Goal: Task Accomplishment & Management: Complete application form

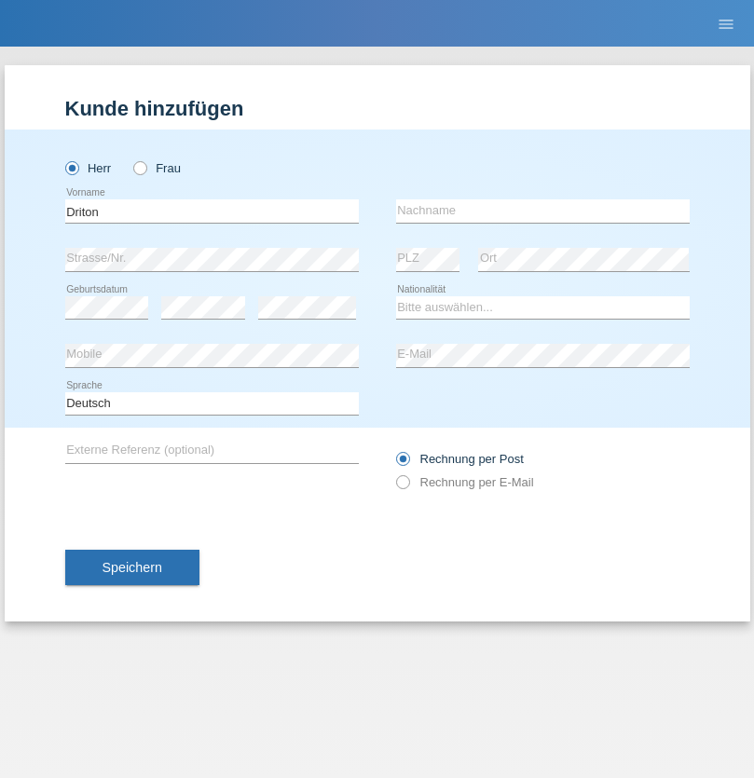
type input "Driton"
click at [543, 211] on input "text" at bounding box center [543, 211] width 294 height 23
type input "Delija"
select select "CH"
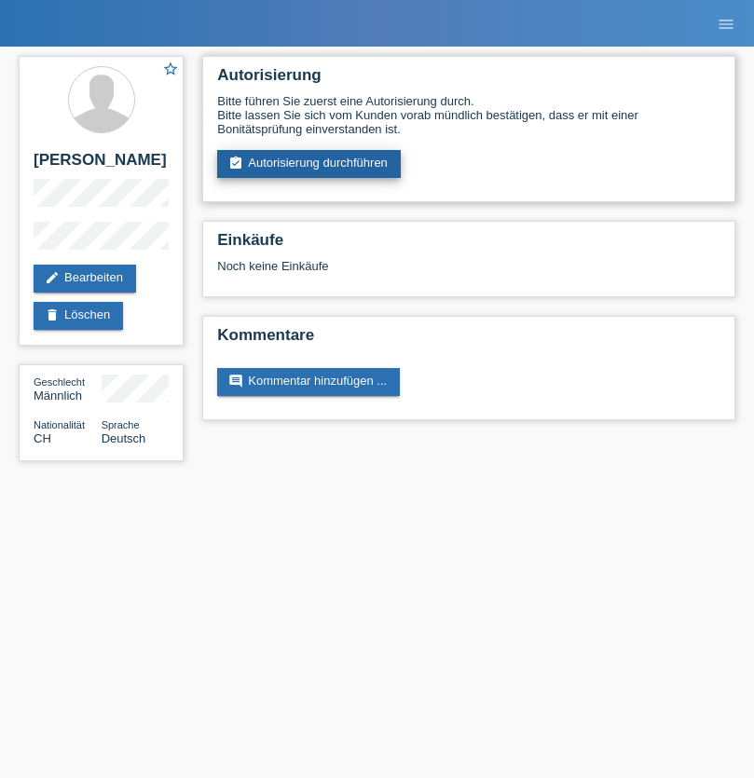
click at [310, 164] on link "assignment_turned_in Autorisierung durchführen" at bounding box center [309, 164] width 184 height 28
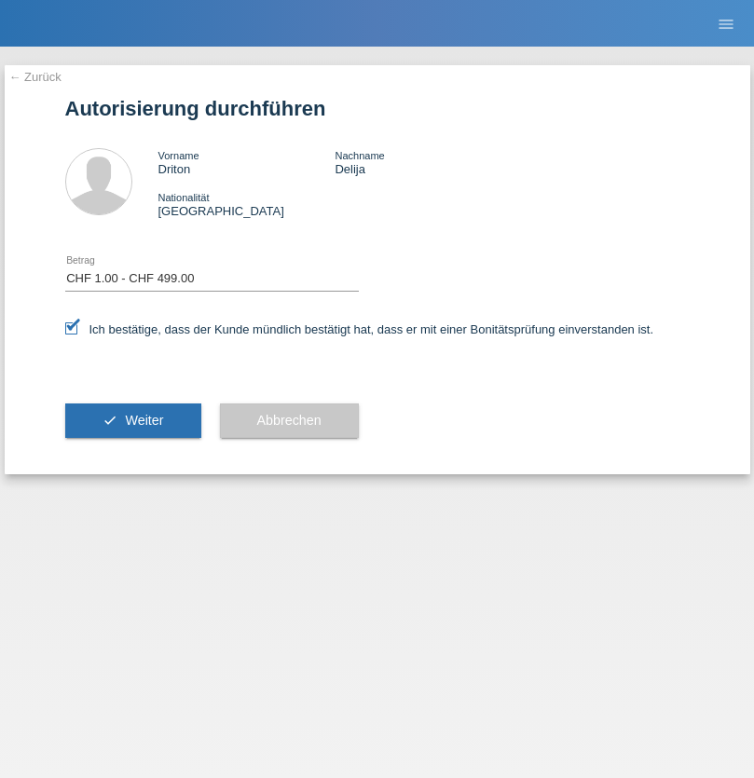
select select "1"
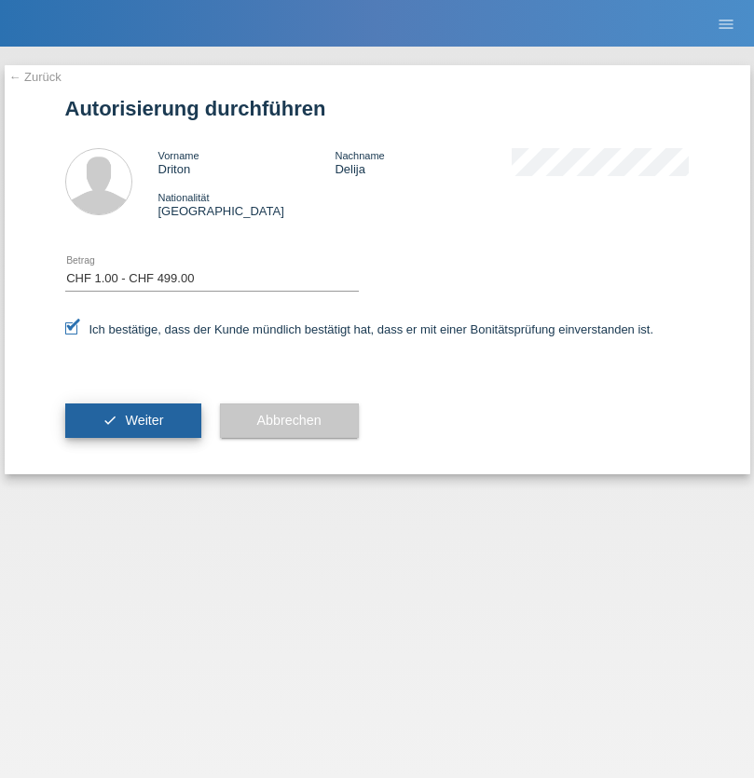
click at [132, 420] on span "Weiter" at bounding box center [144, 420] width 38 height 15
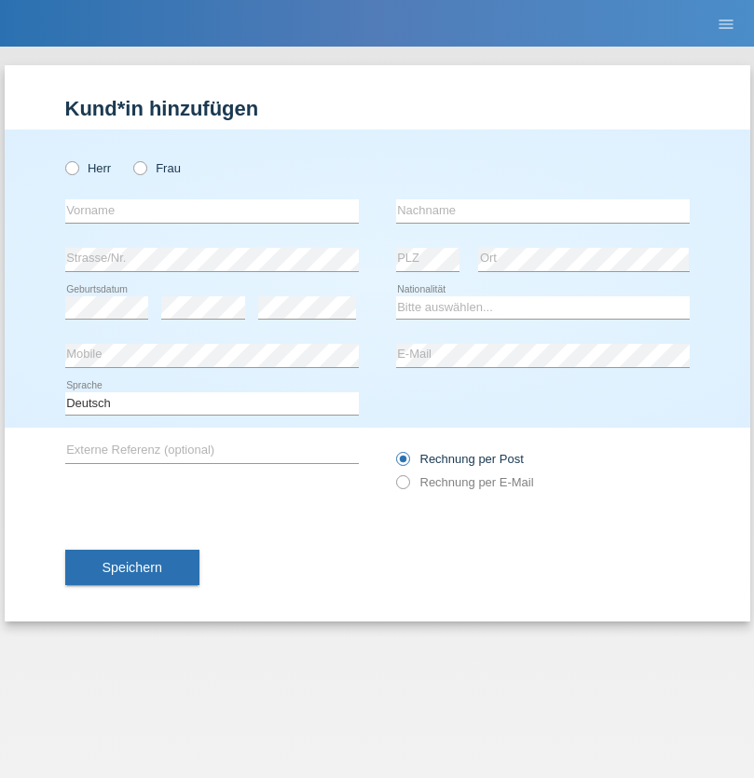
radio input "true"
click at [212, 211] on input "text" at bounding box center [212, 211] width 294 height 23
type input "[PERSON_NAME]"
click at [543, 211] on input "text" at bounding box center [543, 211] width 294 height 23
type input "Haldi"
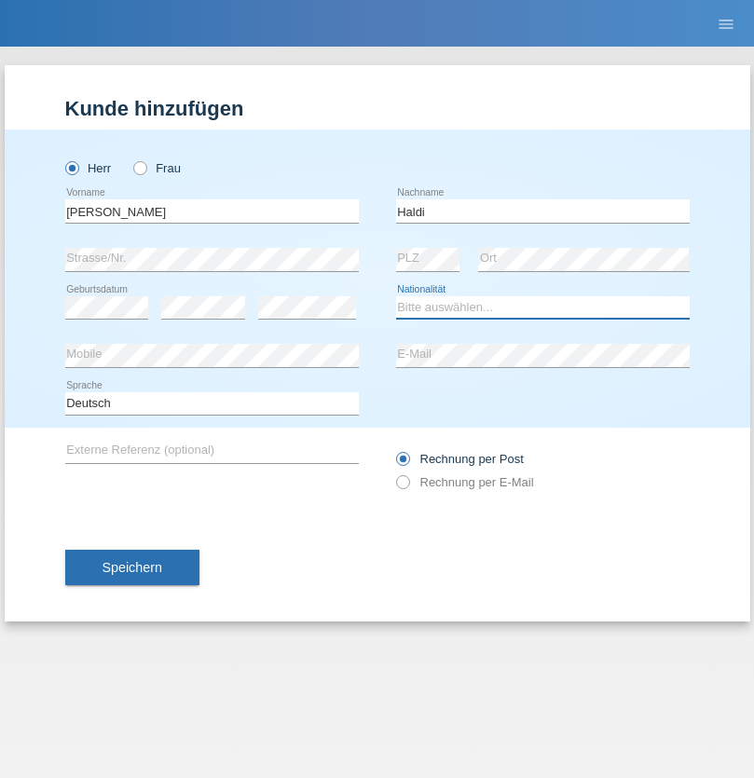
select select "ES"
select select "C"
select select "16"
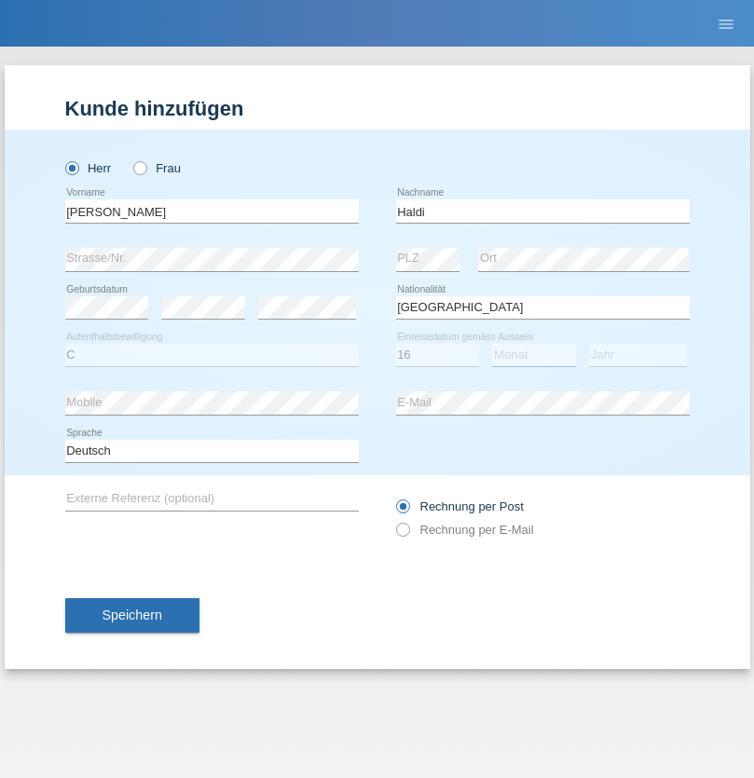
select select "10"
select select "1986"
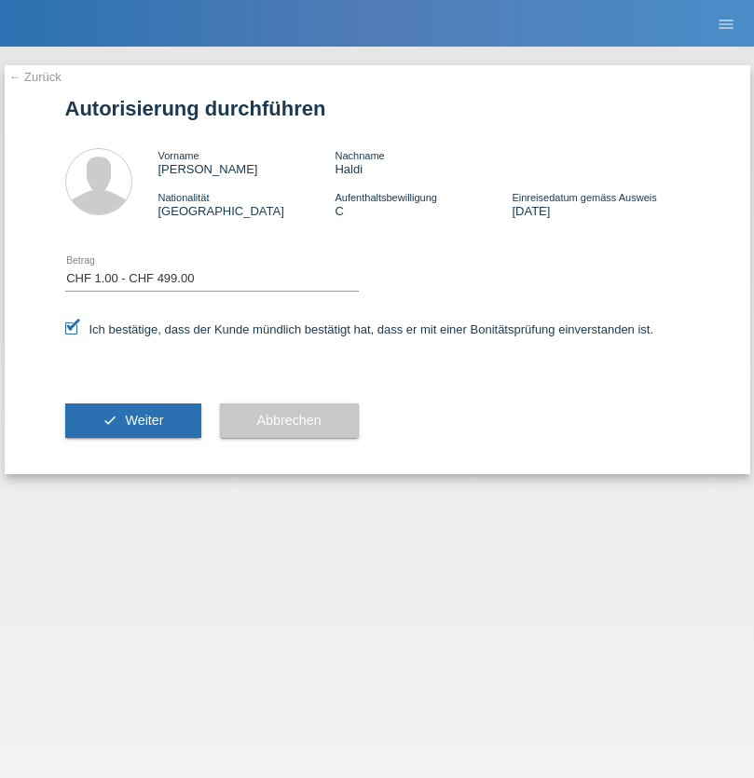
select select "1"
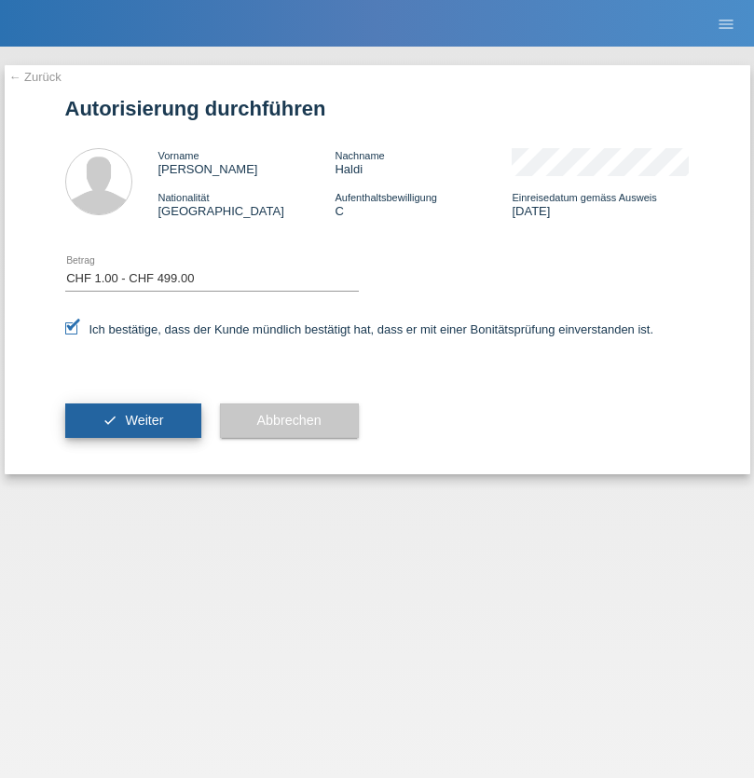
click at [132, 420] on span "Weiter" at bounding box center [144, 420] width 38 height 15
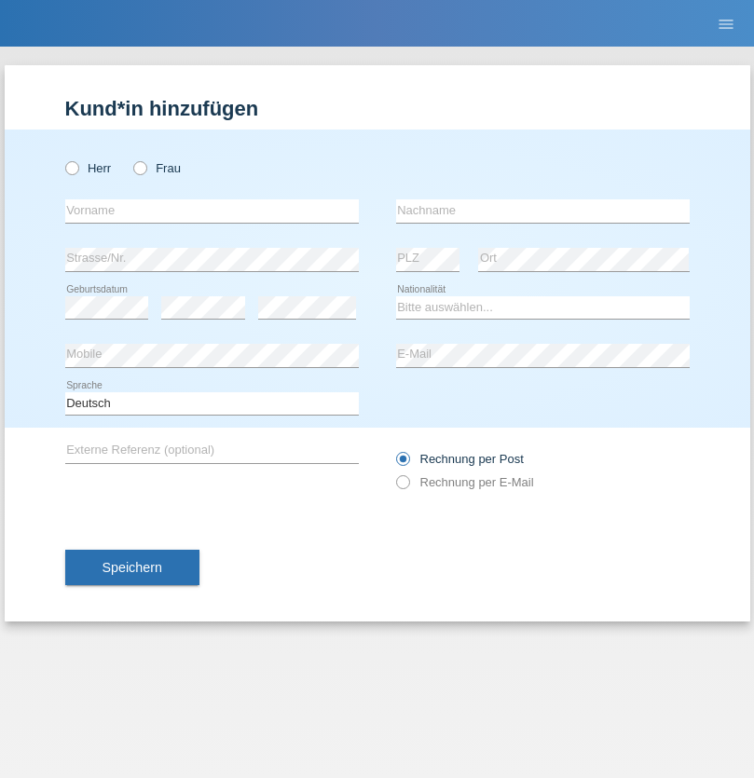
radio input "true"
click at [212, 211] on input "text" at bounding box center [212, 211] width 294 height 23
type input "Gianluca"
click at [543, 211] on input "text" at bounding box center [543, 211] width 294 height 23
type input "Rizzo"
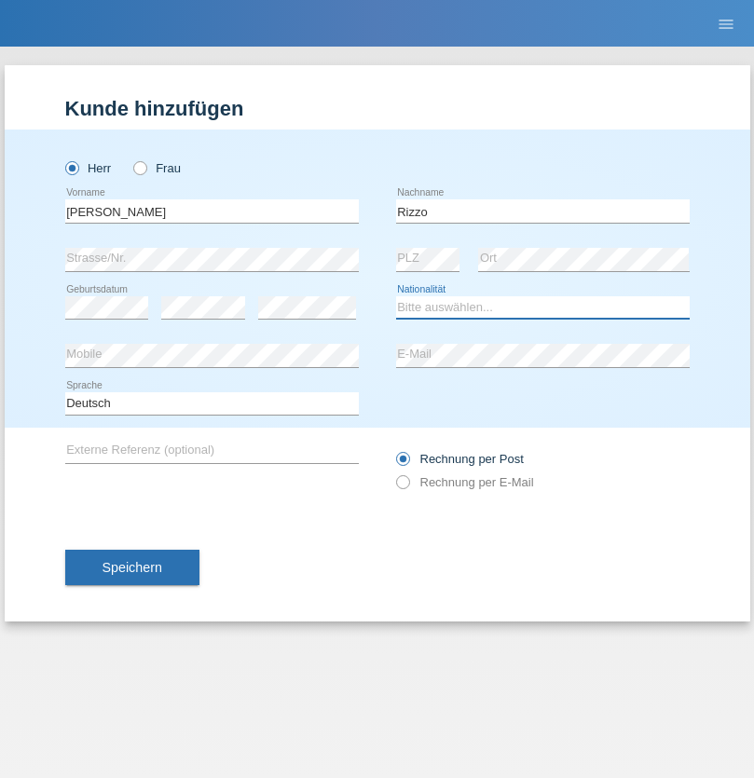
select select "CH"
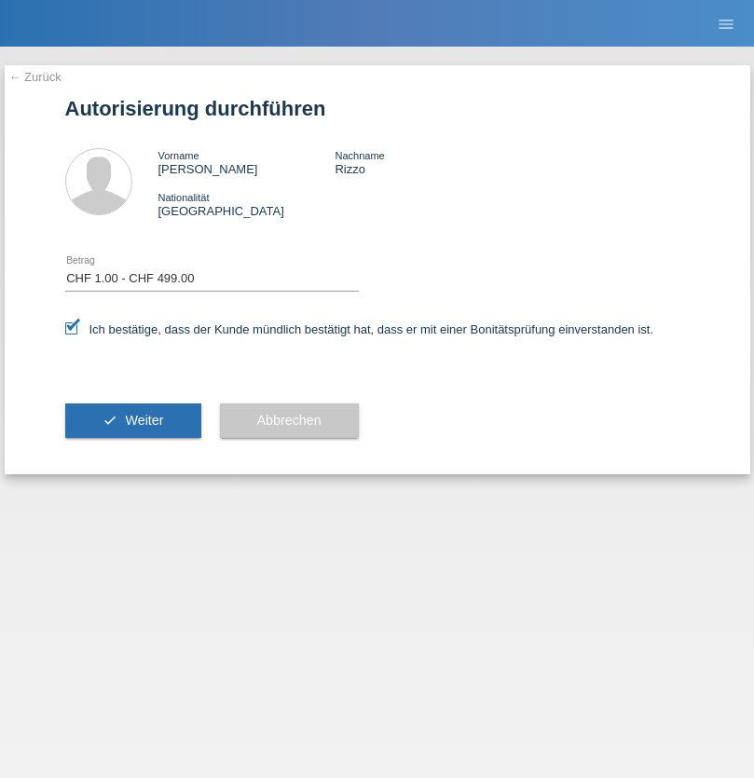
select select "1"
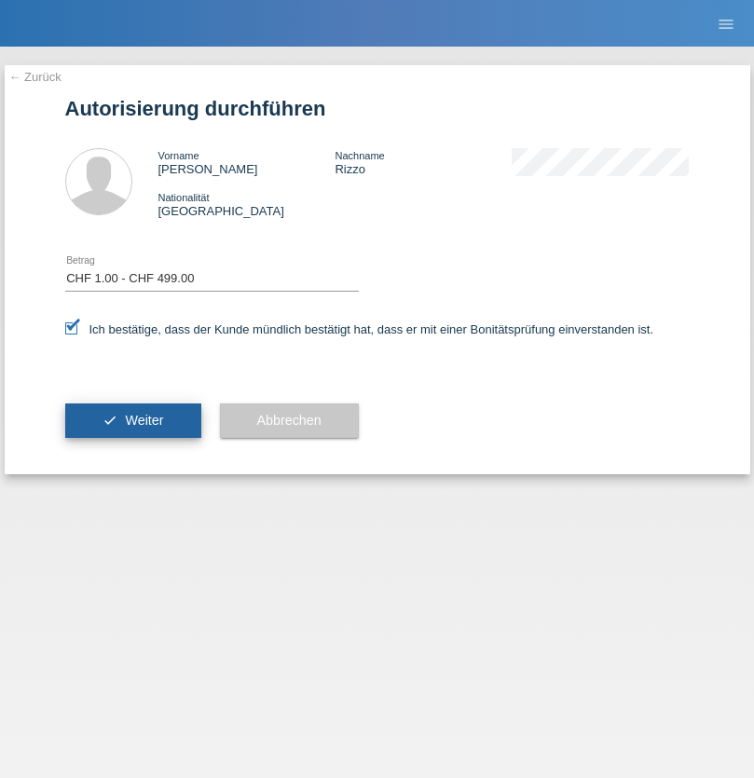
click at [132, 420] on span "Weiter" at bounding box center [144, 420] width 38 height 15
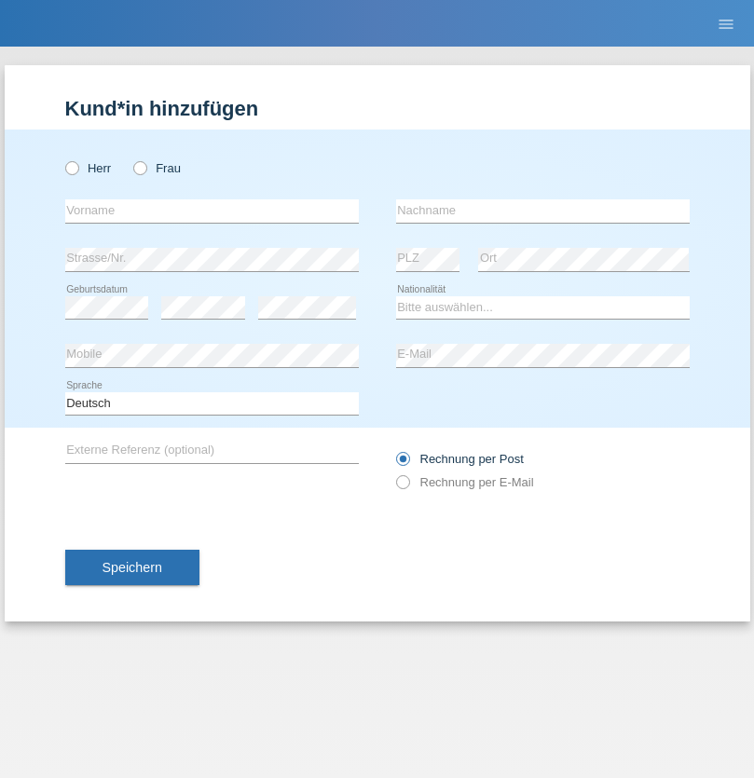
radio input "true"
click at [212, 211] on input "text" at bounding box center [212, 211] width 294 height 23
type input "[PERSON_NAME]"
click at [543, 211] on input "text" at bounding box center [543, 211] width 294 height 23
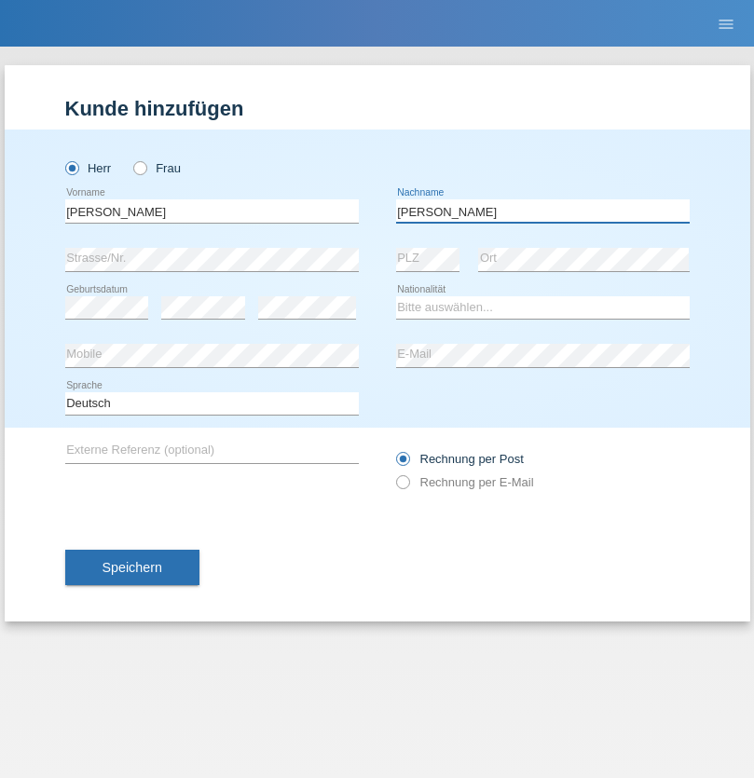
type input "Flavius"
select select "RO"
select select "C"
select select "12"
select select "10"
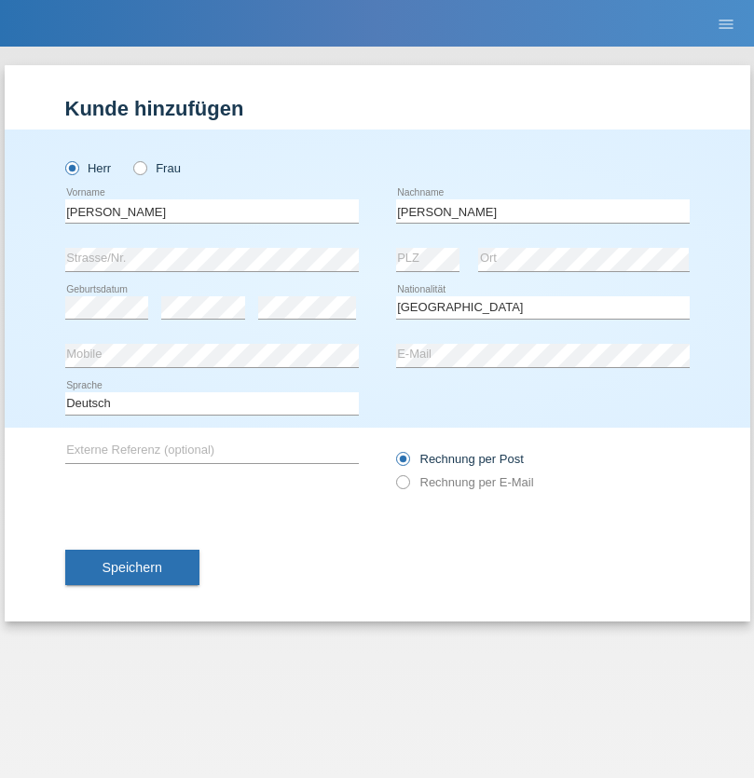
select select "2021"
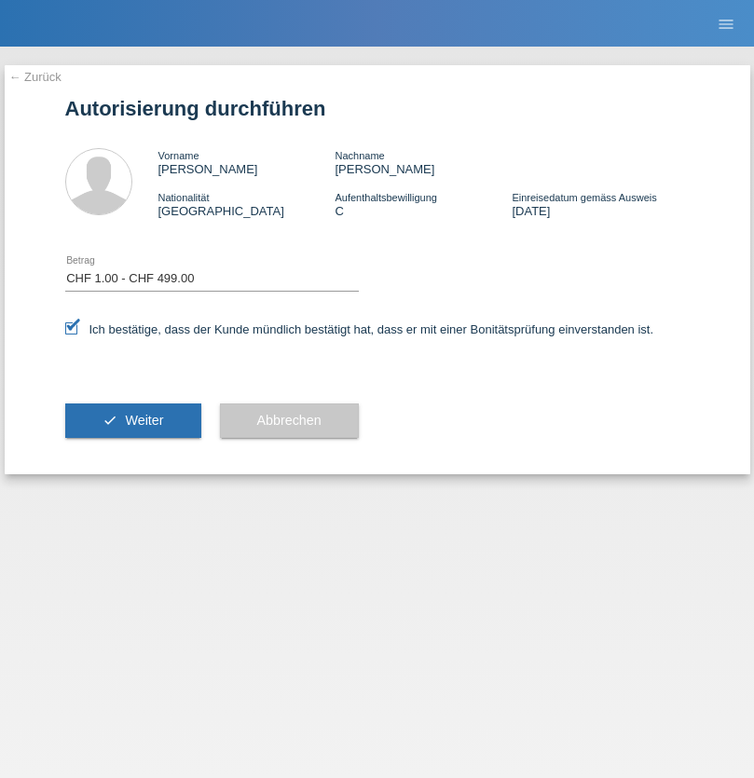
select select "1"
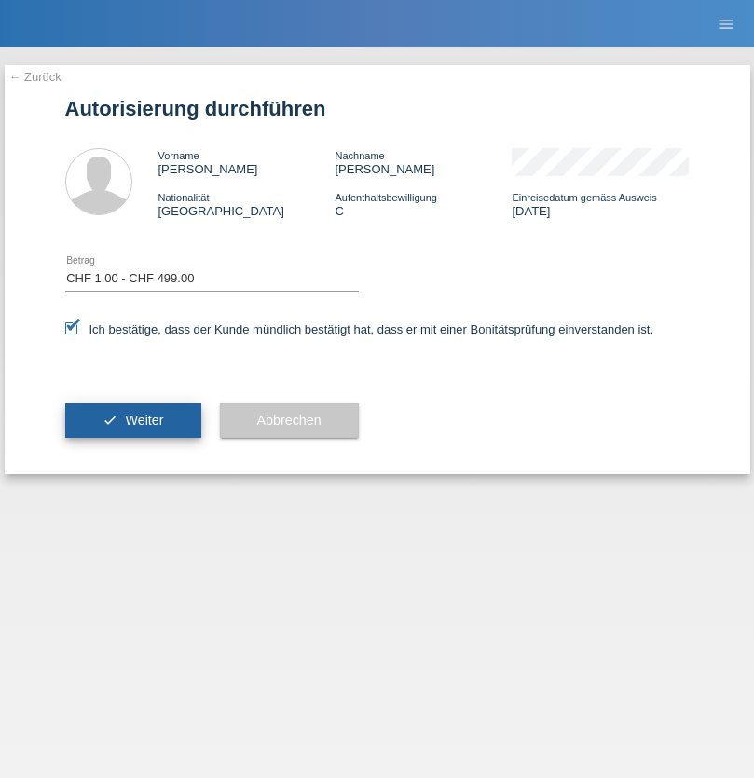
click at [132, 420] on span "Weiter" at bounding box center [144, 420] width 38 height 15
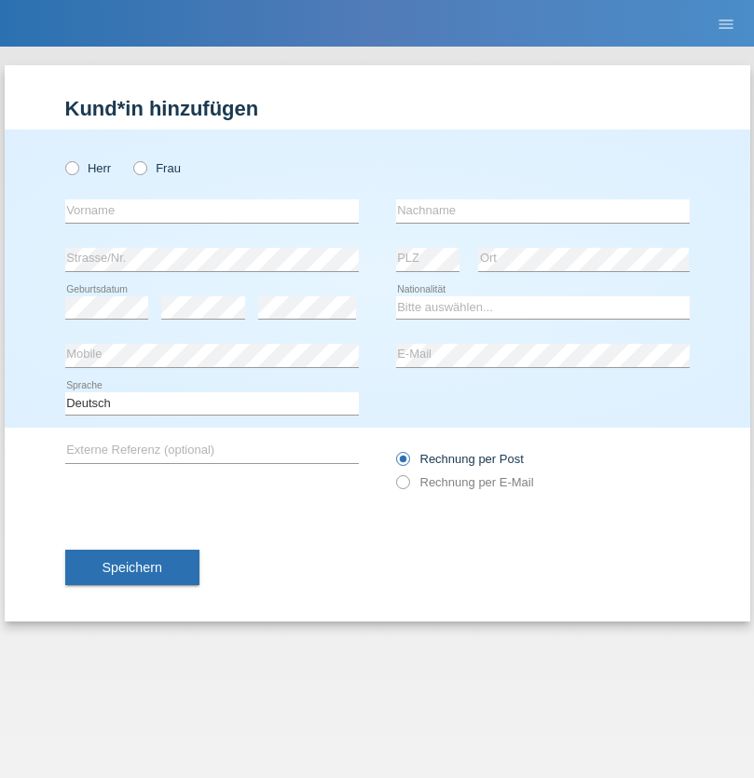
radio input "true"
click at [212, 211] on input "text" at bounding box center [212, 211] width 294 height 23
type input "Neculai"
click at [543, 211] on input "text" at bounding box center [543, 211] width 294 height 23
type input "Iosip"
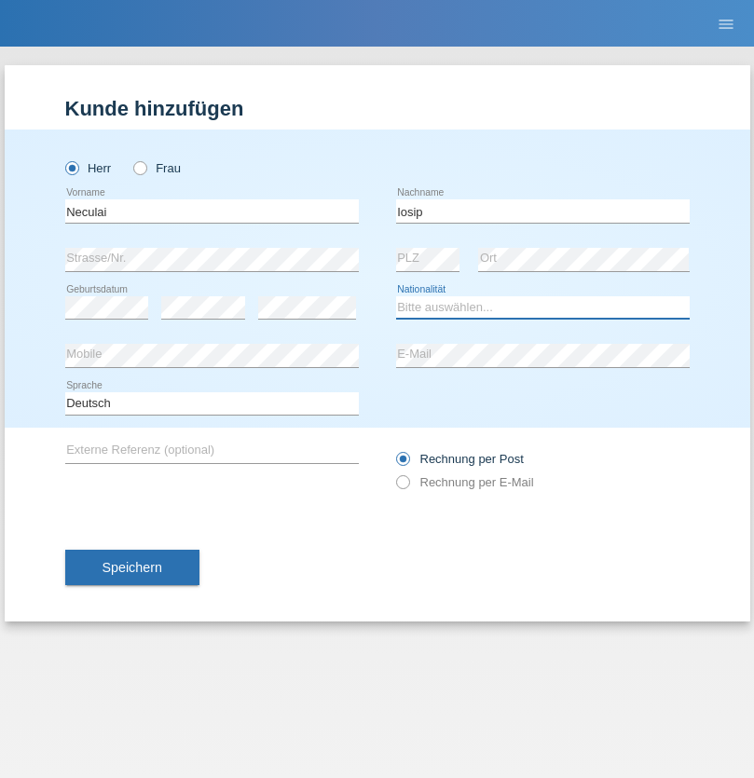
select select "OM"
select select "C"
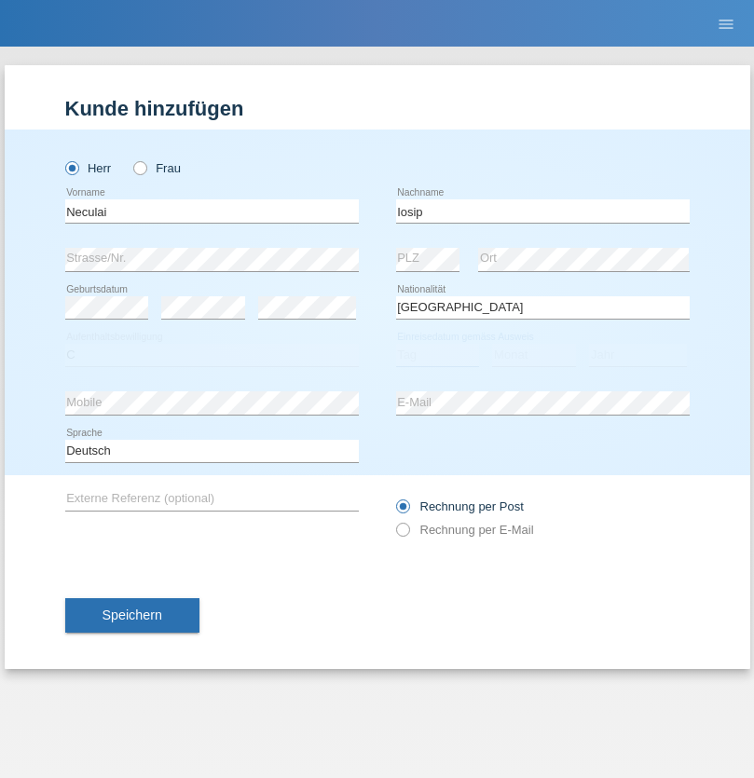
select select "03"
select select "01"
select select "2021"
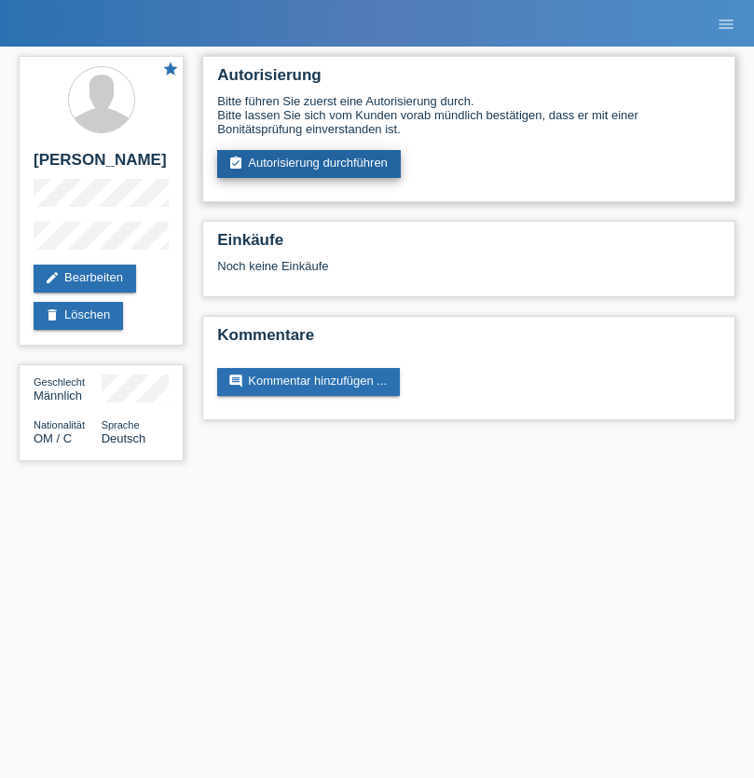
click at [310, 164] on link "assignment_turned_in Autorisierung durchführen" at bounding box center [309, 164] width 184 height 28
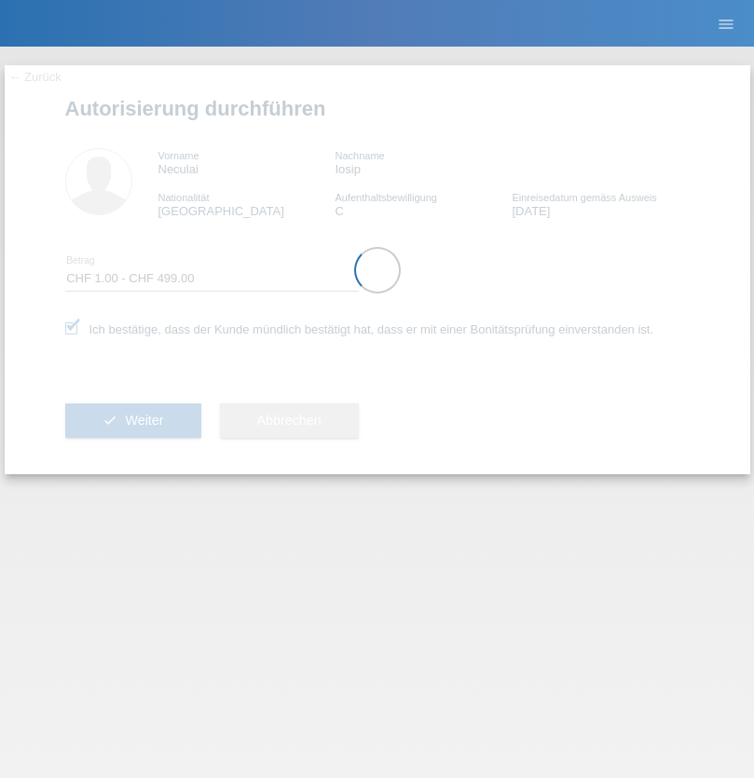
select select "1"
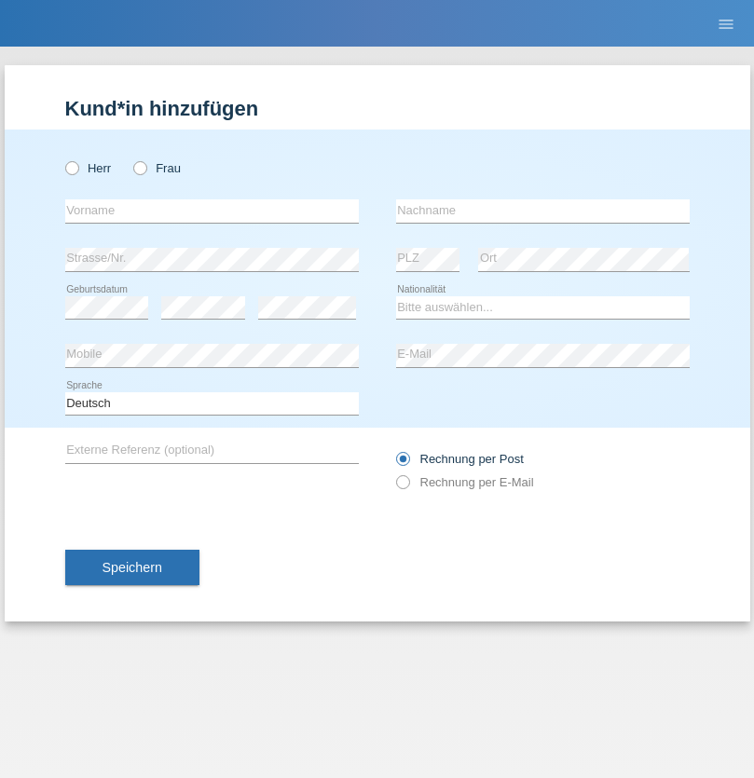
radio input "true"
click at [212, 211] on input "text" at bounding box center [212, 211] width 294 height 23
type input "Aleksandar"
click at [543, 211] on input "text" at bounding box center [543, 211] width 294 height 23
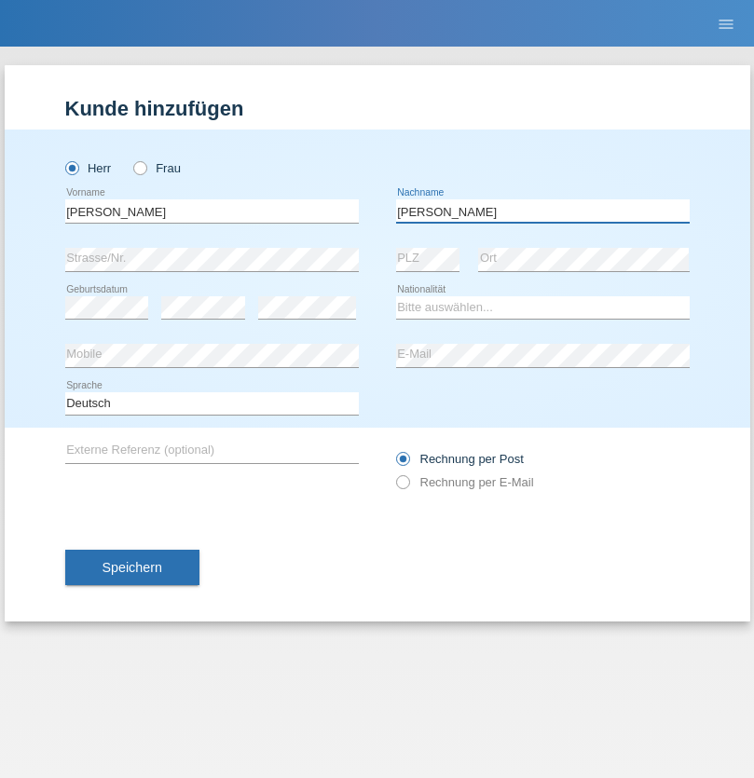
type input "Mijic-Seferovic"
select select "BG"
select select "C"
select select "12"
select select "10"
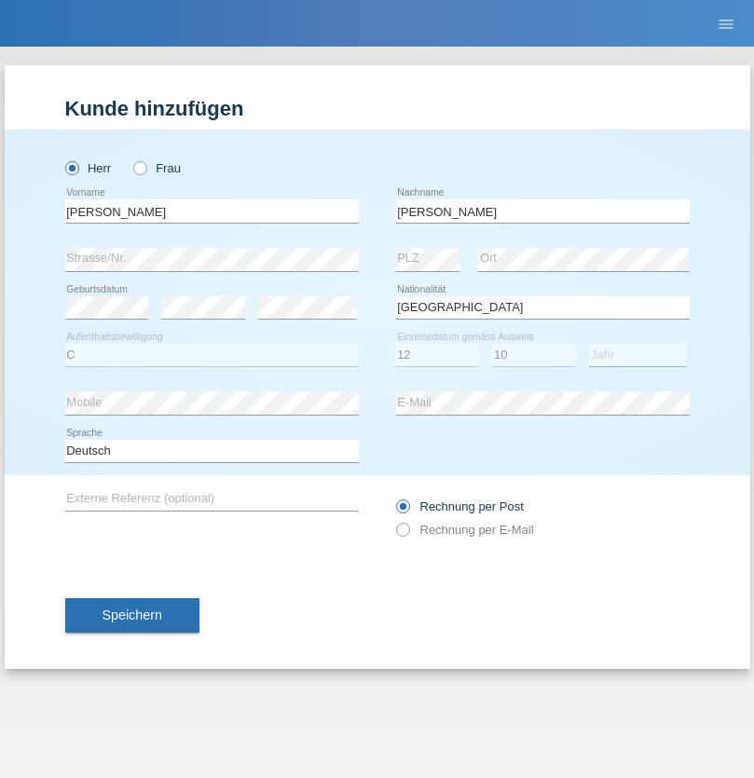
select select "2021"
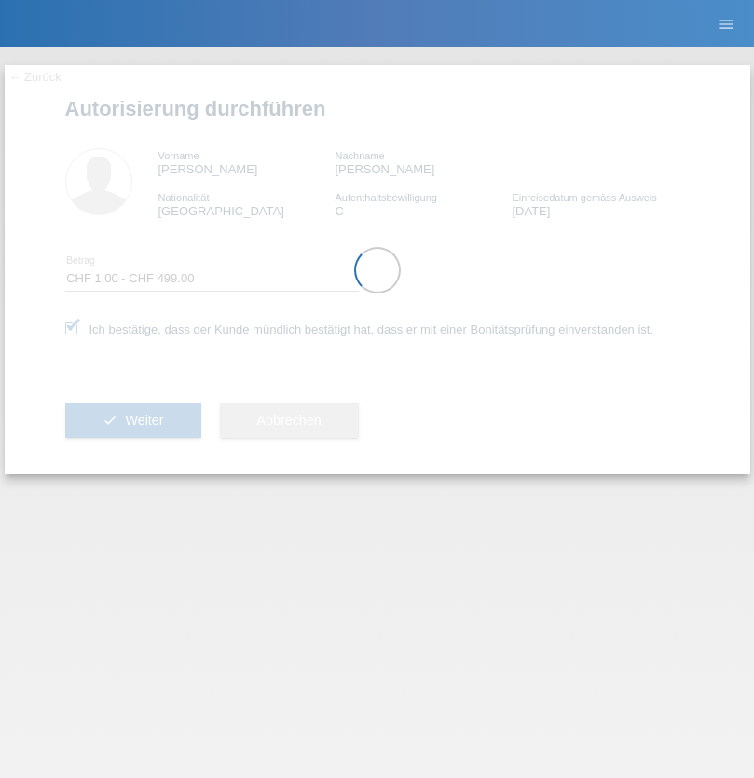
select select "1"
